Goal: Task Accomplishment & Management: Use online tool/utility

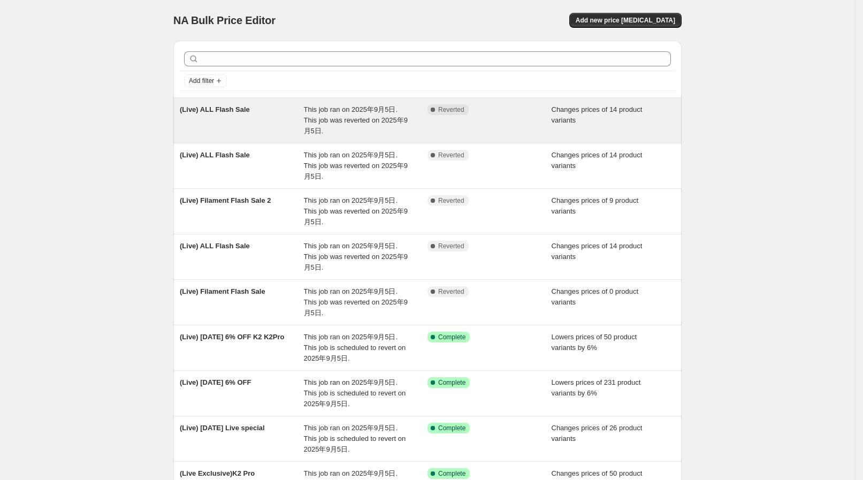
click at [303, 118] on div "(Live) ALL Flash Sale" at bounding box center [242, 120] width 124 height 32
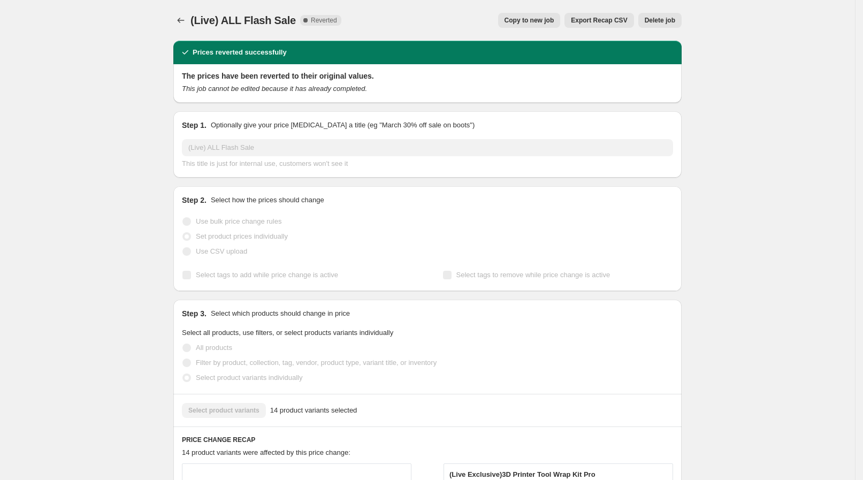
click at [533, 21] on span "Copy to new job" at bounding box center [529, 20] width 50 height 9
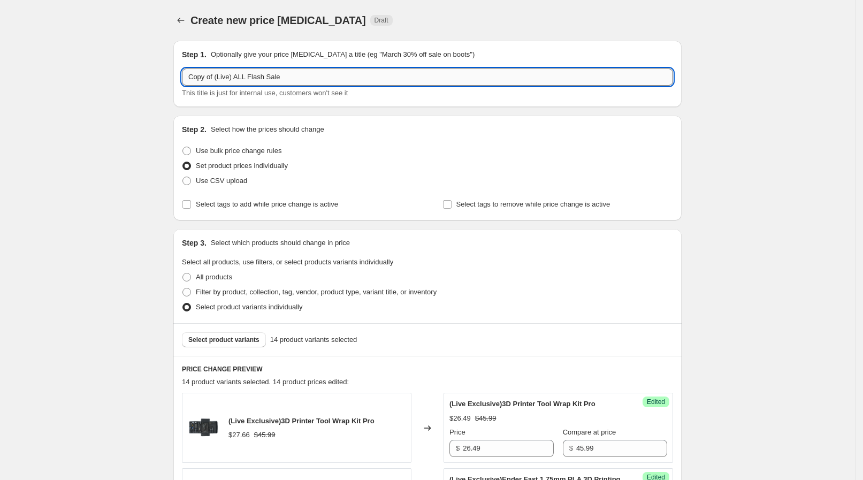
click at [219, 73] on input "Copy of (Live) ALL Flash Sale" at bounding box center [427, 76] width 491 height 17
drag, startPoint x: 217, startPoint y: 74, endPoint x: 178, endPoint y: 79, distance: 38.9
click at [179, 79] on div "Step 1. Optionally give your price [MEDICAL_DATA] a title (eg "March 30% off sa…" at bounding box center [427, 74] width 508 height 66
type input "(Live) ALL Flash Sale"
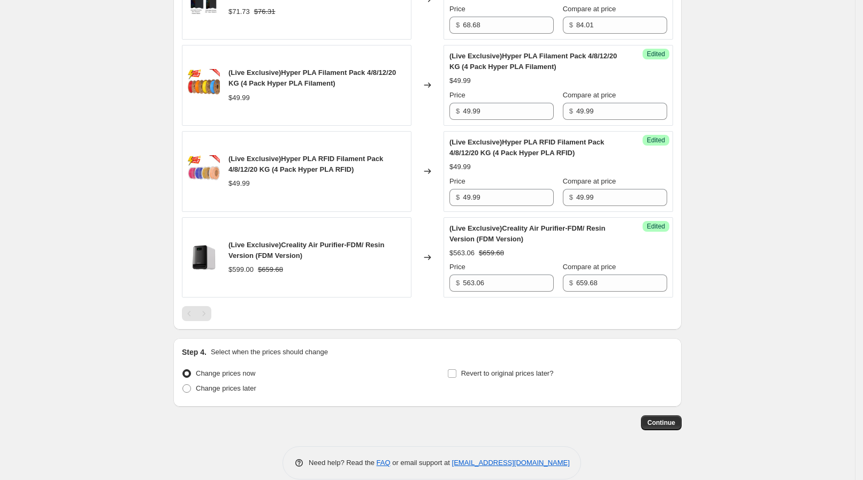
scroll to position [1306, 0]
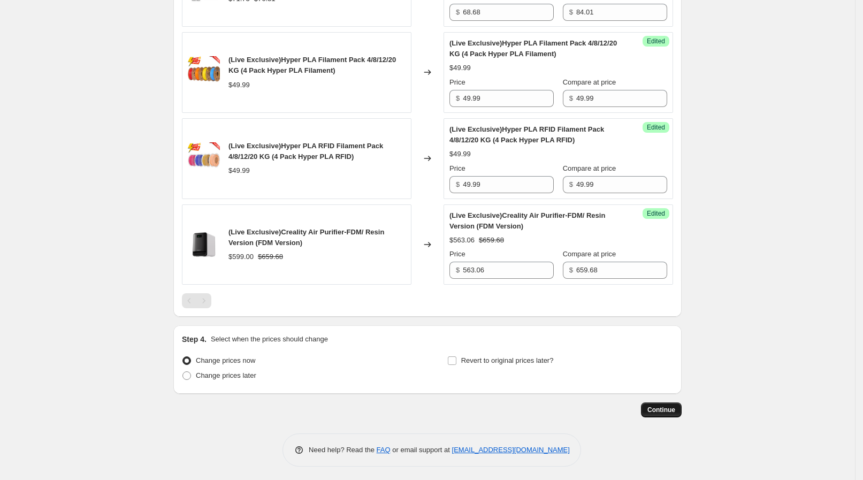
click at [655, 405] on span "Continue" at bounding box center [661, 409] width 28 height 9
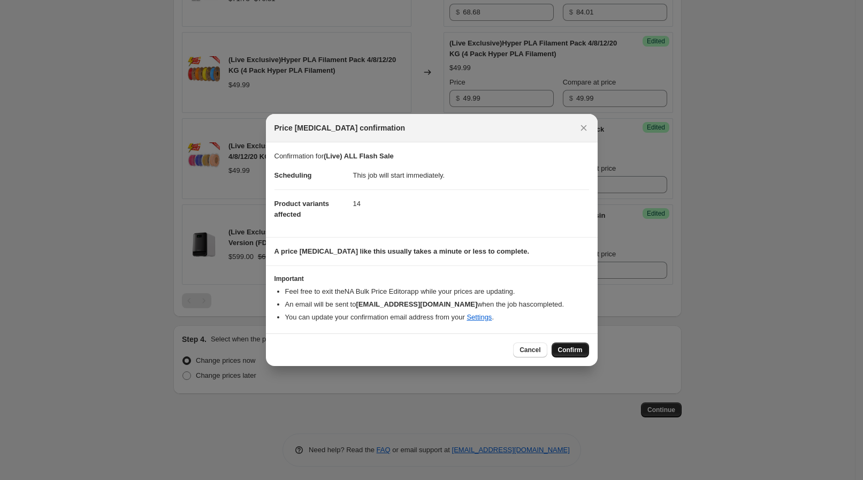
click at [566, 351] on span "Confirm" at bounding box center [570, 349] width 25 height 9
